Goal: Information Seeking & Learning: Learn about a topic

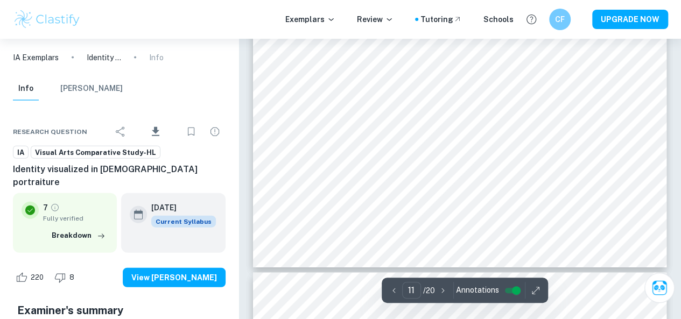
scroll to position [3229, 0]
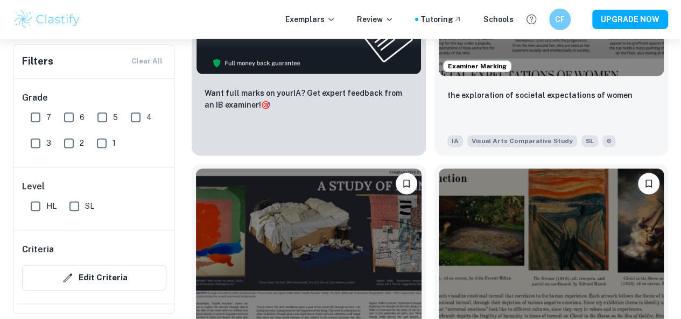
scroll to position [646, 0]
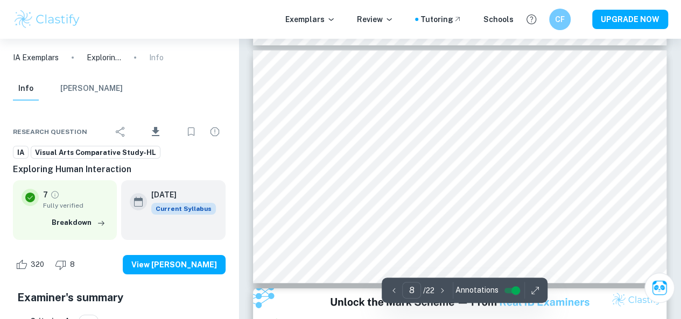
scroll to position [1779, 0]
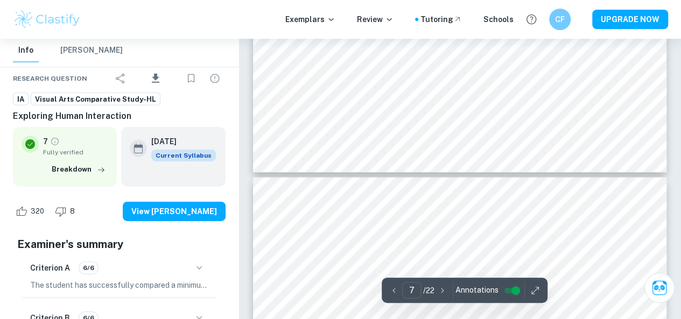
scroll to position [1618, 0]
type input "8"
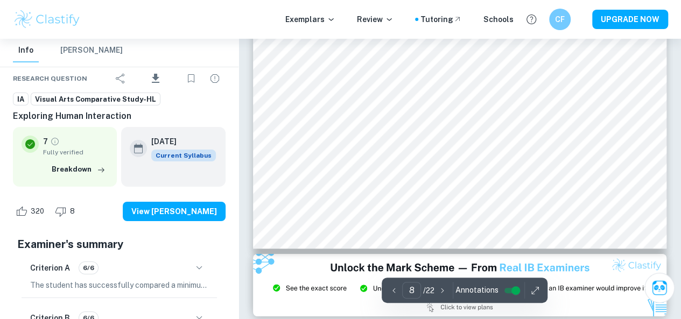
scroll to position [1779, 0]
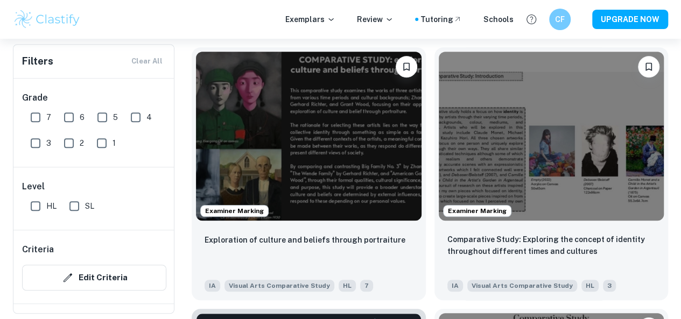
scroll to position [161, 0]
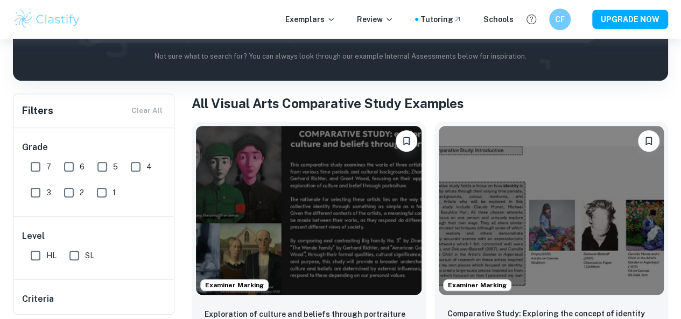
click at [39, 173] on input "7" at bounding box center [36, 167] width 22 height 22
checkbox input "true"
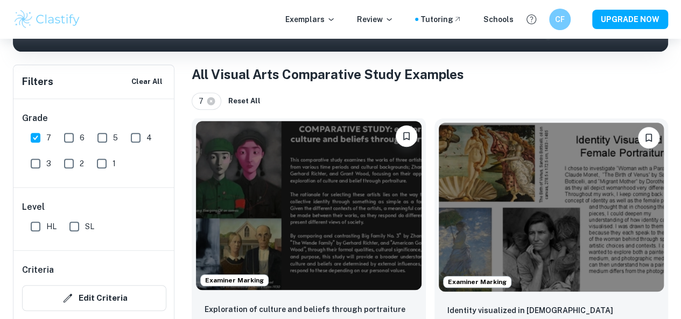
scroll to position [215, 0]
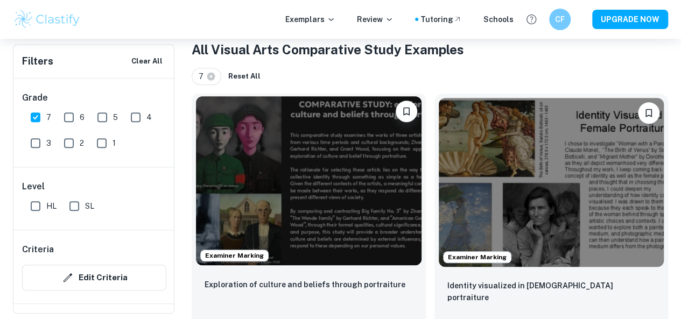
click at [271, 156] on img at bounding box center [309, 180] width 226 height 169
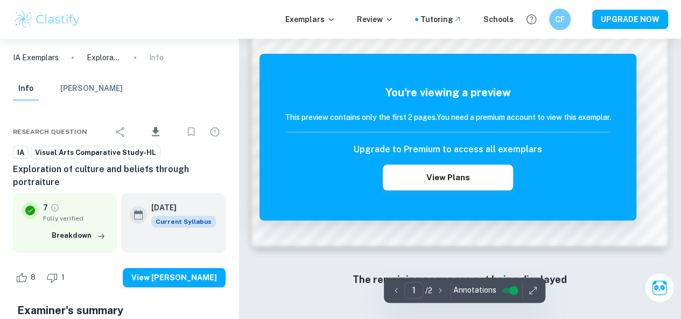
scroll to position [274, 0]
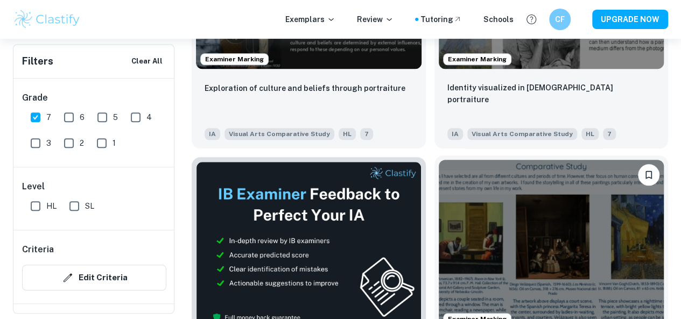
scroll to position [431, 0]
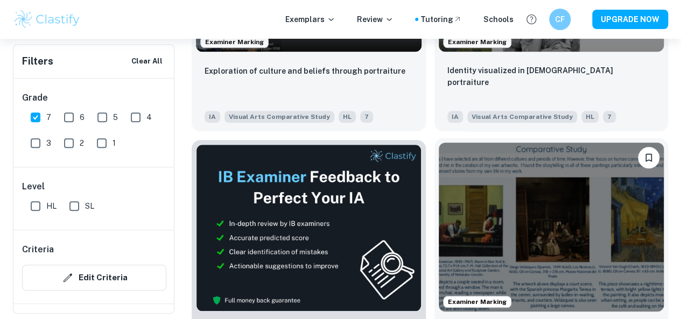
click at [439, 187] on img at bounding box center [552, 227] width 226 height 169
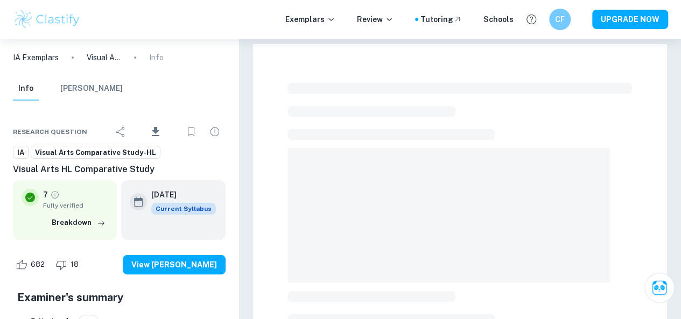
scroll to position [54, 0]
